Goal: Task Accomplishment & Management: Manage account settings

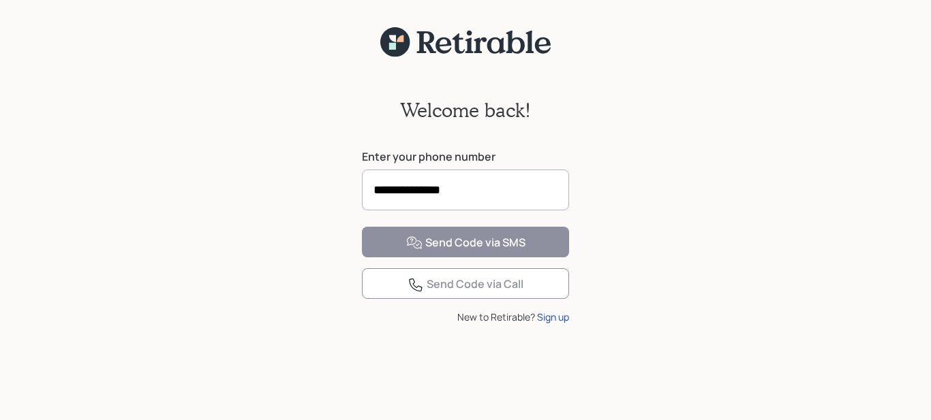
type input "**********"
click at [427, 251] on div "Send Code via SMS" at bounding box center [465, 243] width 119 height 16
click at [463, 251] on div "Send Code via SMS" at bounding box center [465, 243] width 119 height 16
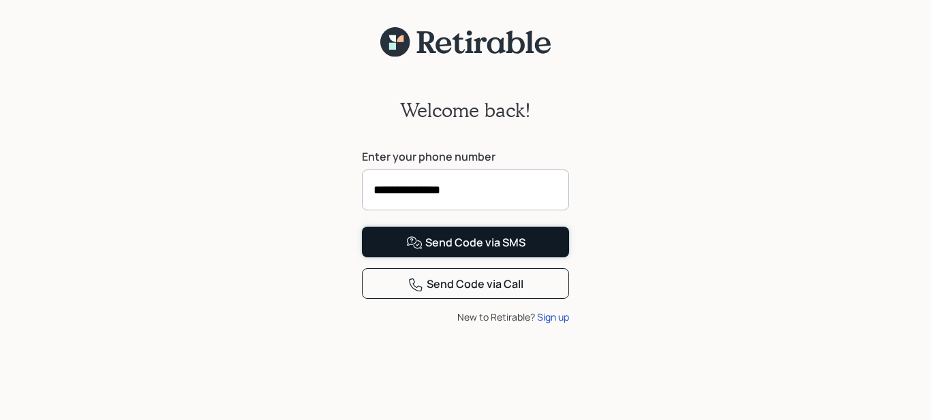
click at [463, 251] on div "Send Code via SMS" at bounding box center [465, 243] width 119 height 16
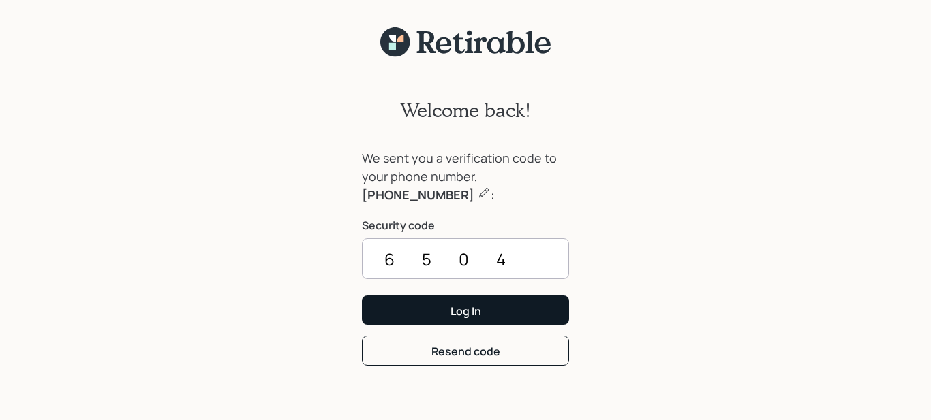
type input "6504"
click at [470, 313] on div "Log In" at bounding box center [465, 311] width 31 height 15
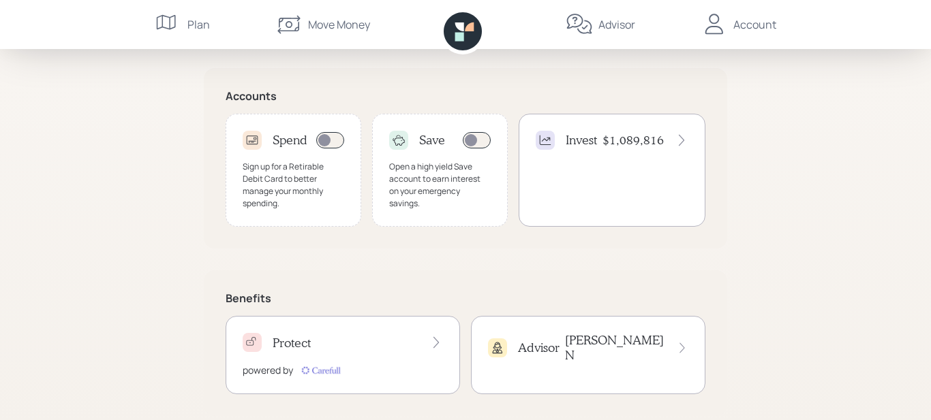
scroll to position [420, 0]
click at [679, 139] on icon at bounding box center [682, 140] width 14 height 14
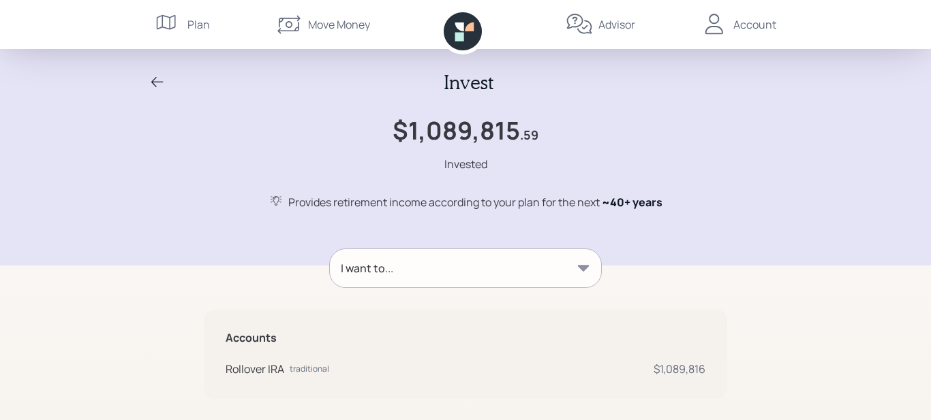
click at [585, 266] on icon at bounding box center [584, 268] width 12 height 6
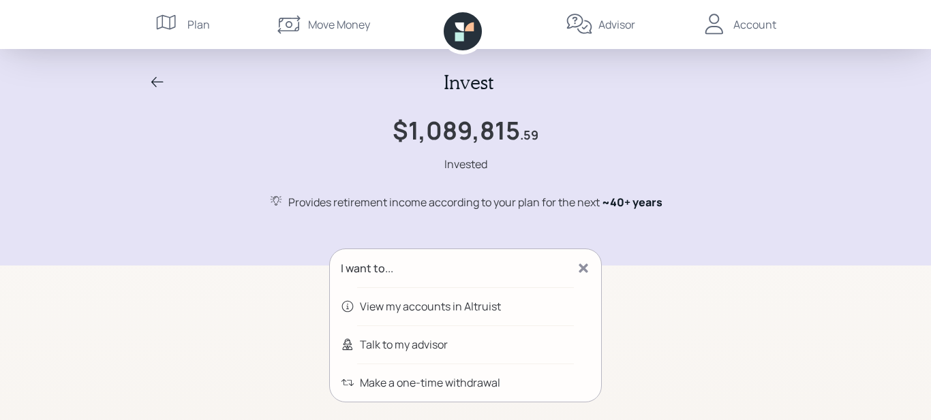
click at [762, 25] on div "Account" at bounding box center [754, 24] width 43 height 16
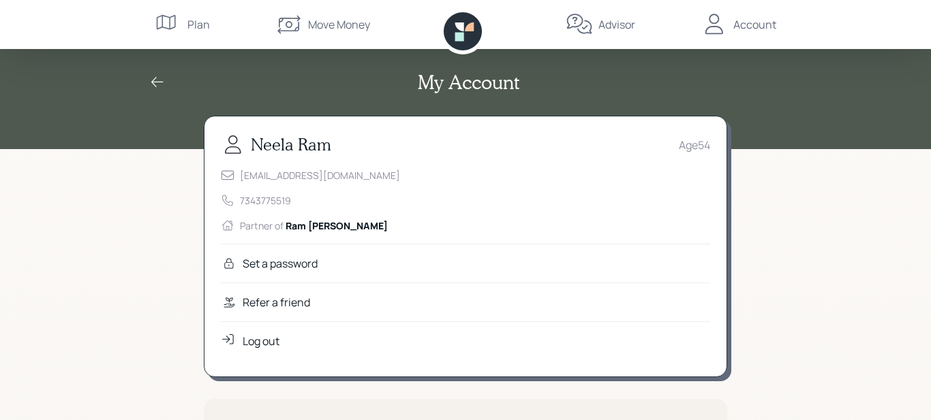
click at [255, 345] on div "Log out" at bounding box center [261, 341] width 37 height 16
